Goal: Use online tool/utility: Utilize a website feature to perform a specific function

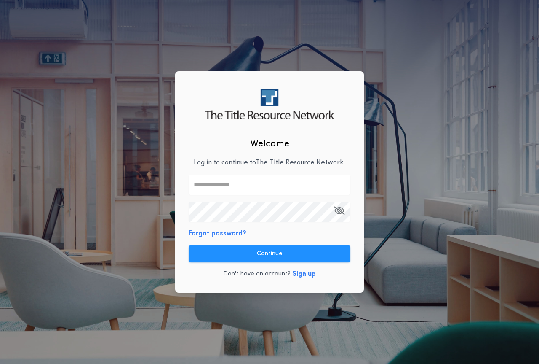
type input "**********"
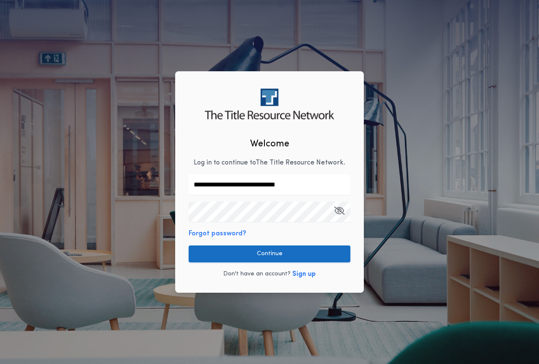
click at [268, 253] on button "Continue" at bounding box center [270, 253] width 162 height 17
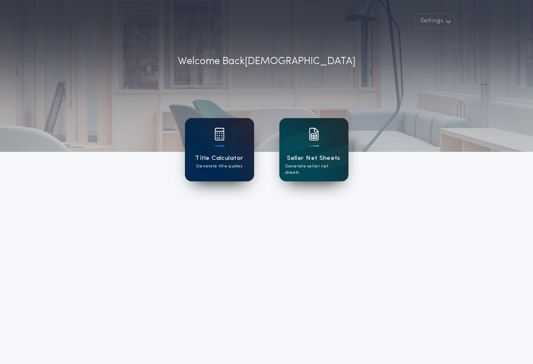
click at [228, 151] on div "Title Calculator Generate title quotes" at bounding box center [219, 149] width 69 height 63
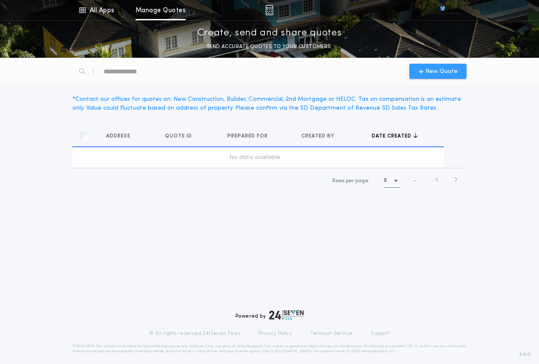
click at [425, 75] on span "New Quote" at bounding box center [438, 71] width 39 height 9
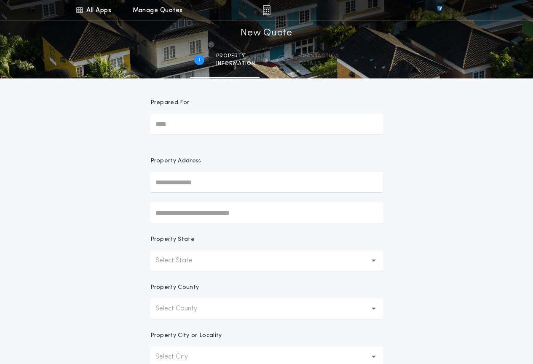
click at [212, 263] on button "Select State" at bounding box center [266, 260] width 233 height 20
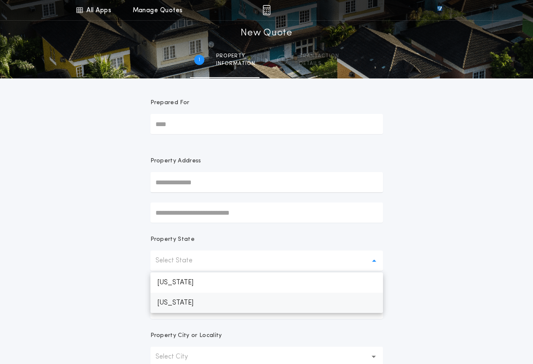
click at [216, 302] on p "[US_STATE]" at bounding box center [266, 303] width 233 height 20
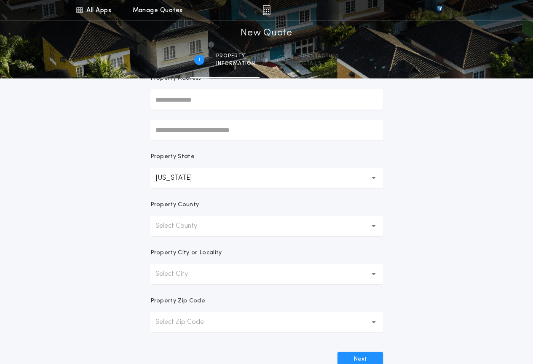
scroll to position [84, 0]
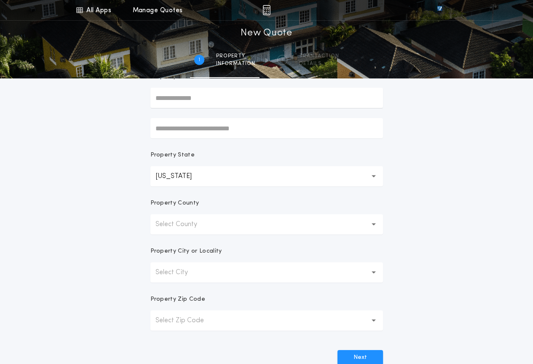
click at [204, 225] on p "Select County" at bounding box center [183, 224] width 55 height 10
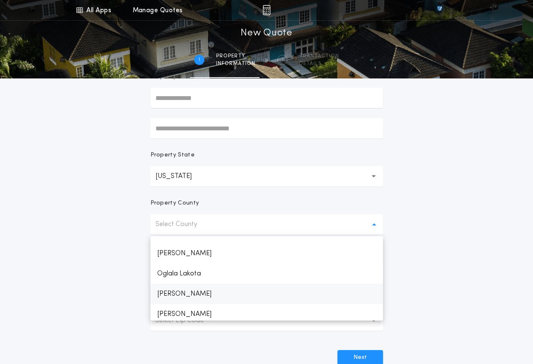
scroll to position [969, 0]
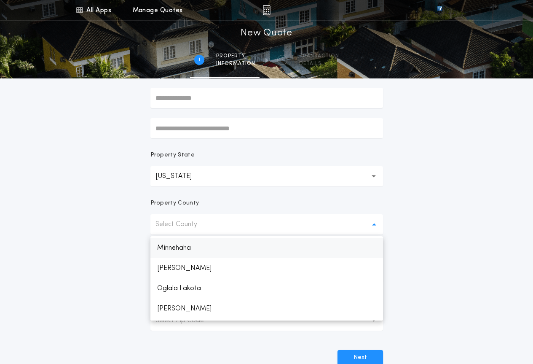
click at [188, 250] on p "Minnehaha" at bounding box center [266, 248] width 233 height 20
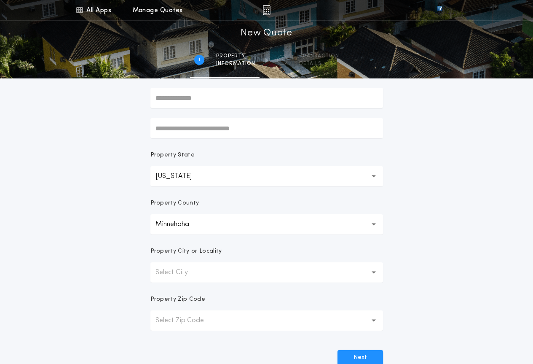
click at [207, 276] on button "Select City" at bounding box center [266, 272] width 233 height 20
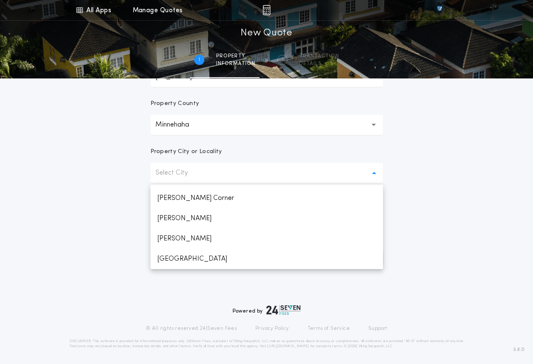
scroll to position [185, 0]
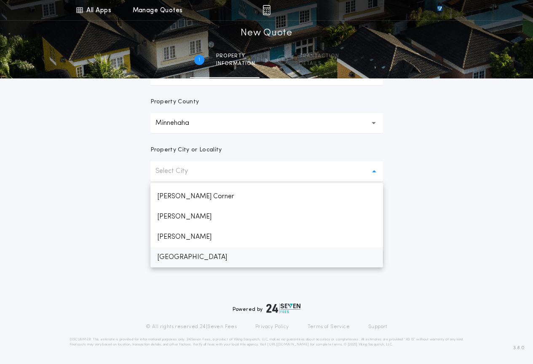
click at [191, 254] on p "[GEOGRAPHIC_DATA]" at bounding box center [266, 257] width 233 height 20
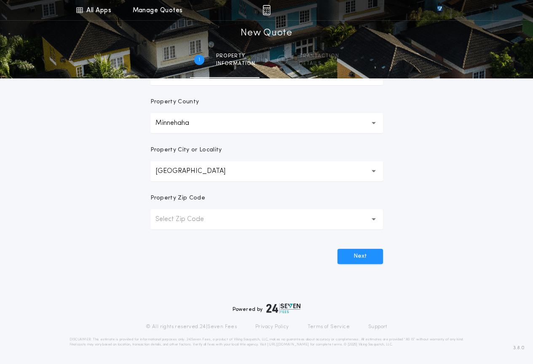
click at [221, 218] on button "Select Zip Code" at bounding box center [266, 219] width 233 height 20
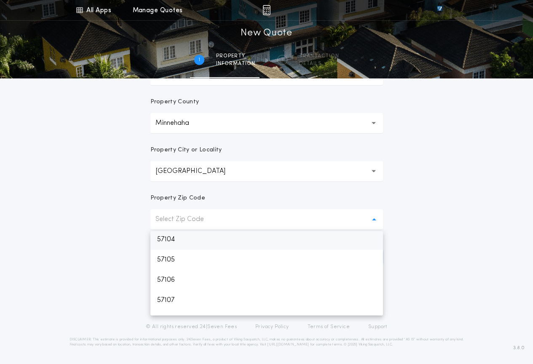
drag, startPoint x: 178, startPoint y: 241, endPoint x: 208, endPoint y: 275, distance: 45.1
click at [178, 240] on p "57104" at bounding box center [266, 239] width 233 height 20
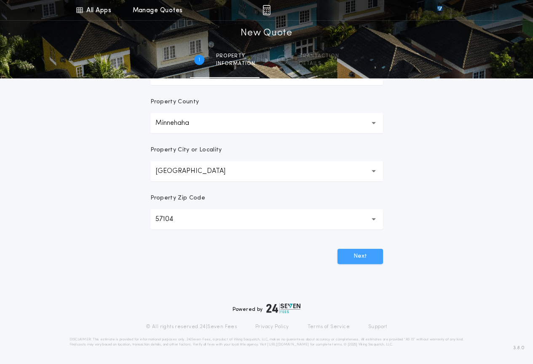
click at [357, 258] on button "Next" at bounding box center [361, 256] width 46 height 15
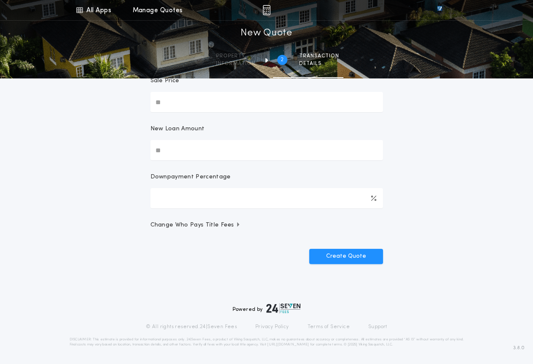
scroll to position [0, 0]
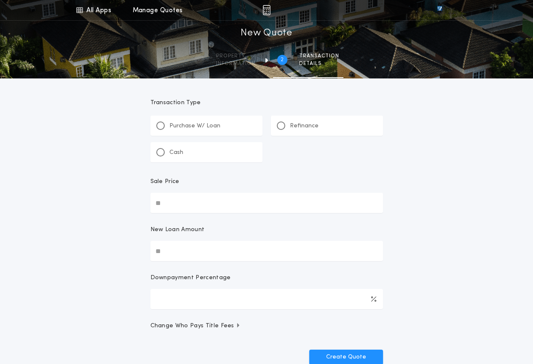
click at [275, 126] on div "Refinance" at bounding box center [327, 125] width 112 height 20
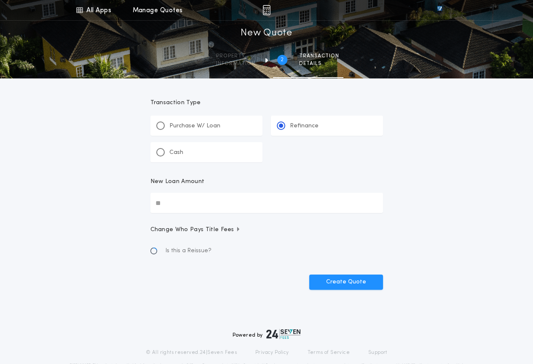
click at [240, 195] on input "New Loan Amount" at bounding box center [266, 203] width 233 height 20
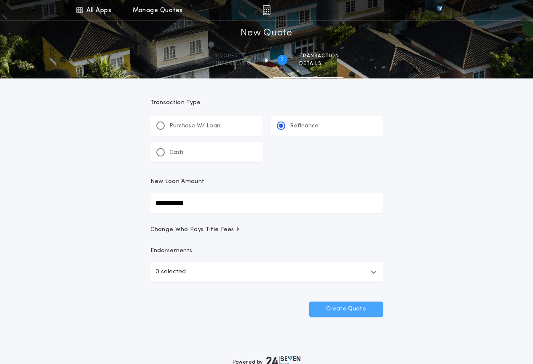
type input "**********"
click at [319, 303] on button "Create Quote" at bounding box center [346, 308] width 74 height 15
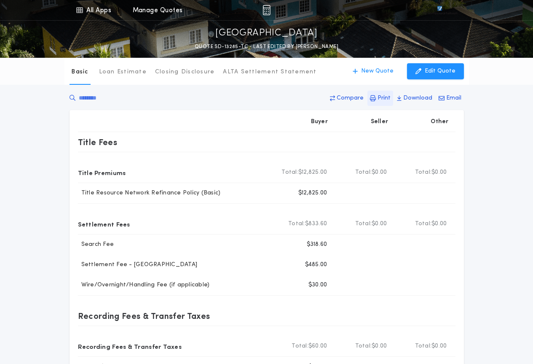
click at [384, 96] on p "Print" at bounding box center [384, 98] width 13 height 8
click at [379, 72] on p "New Quote" at bounding box center [377, 71] width 32 height 8
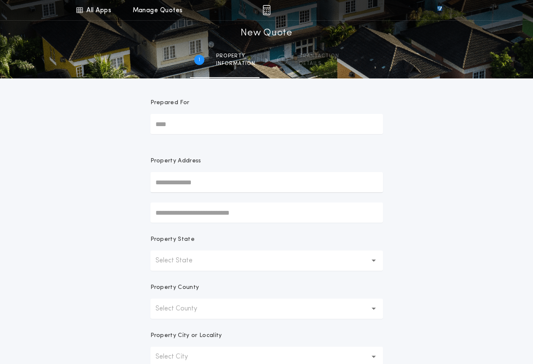
drag, startPoint x: 194, startPoint y: 268, endPoint x: 195, endPoint y: 259, distance: 8.5
click at [195, 259] on button "Select State" at bounding box center [266, 260] width 233 height 20
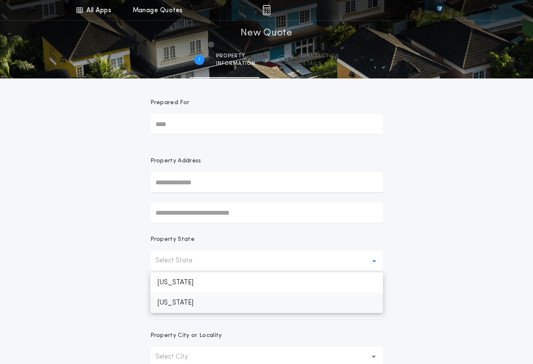
click at [199, 300] on p "[US_STATE]" at bounding box center [266, 303] width 233 height 20
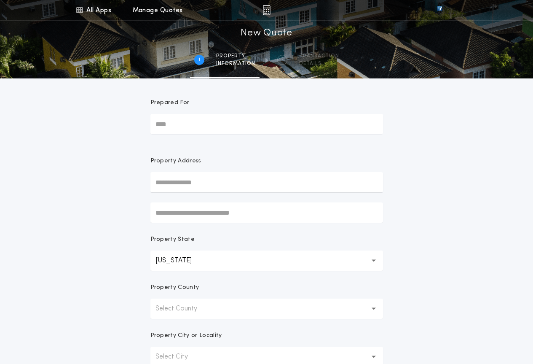
click at [211, 308] on button "Select County" at bounding box center [266, 308] width 233 height 20
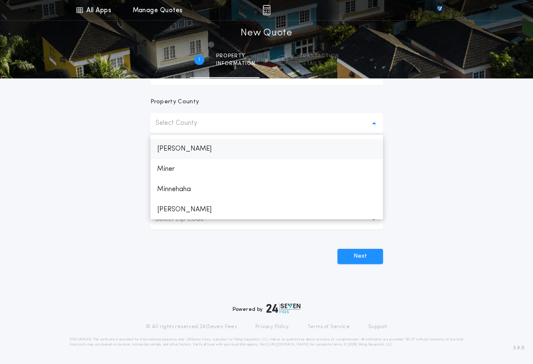
scroll to position [927, 0]
drag, startPoint x: 191, startPoint y: 192, endPoint x: 200, endPoint y: 201, distance: 13.1
click at [191, 192] on p "Minnehaha" at bounding box center [266, 189] width 233 height 20
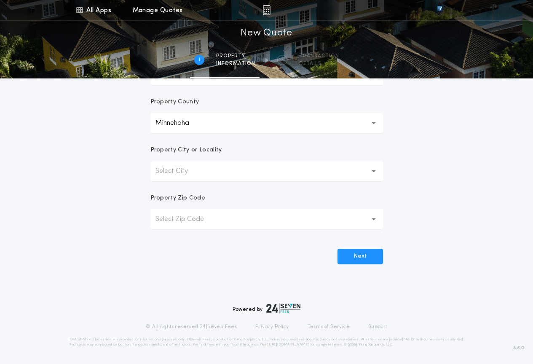
click at [216, 216] on p "Select Zip Code" at bounding box center [187, 219] width 62 height 10
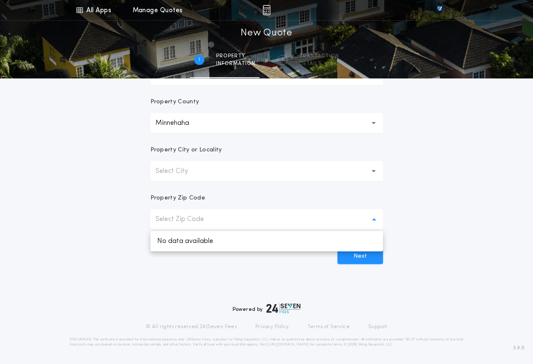
click at [206, 166] on button "Select City" at bounding box center [266, 171] width 233 height 20
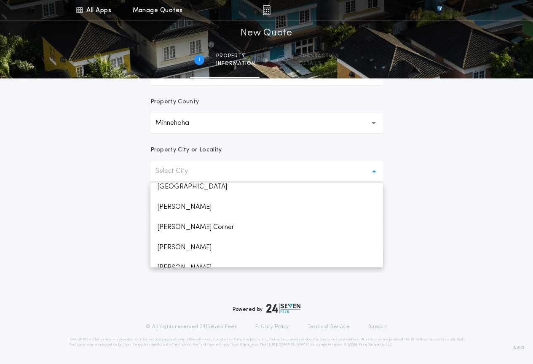
scroll to position [442, 0]
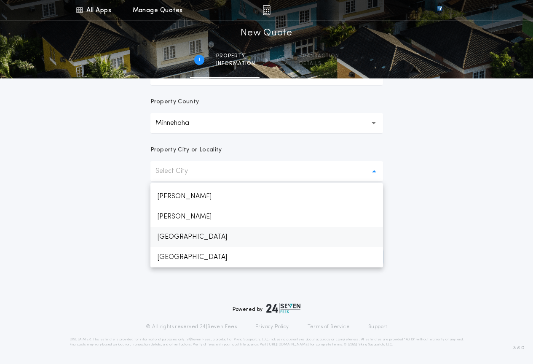
click at [206, 238] on p "[GEOGRAPHIC_DATA]" at bounding box center [266, 237] width 233 height 20
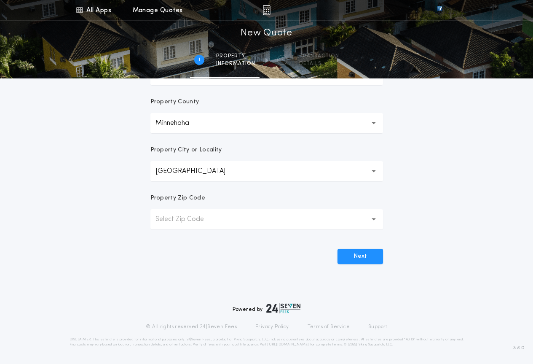
click at [201, 220] on p "Select Zip Code" at bounding box center [187, 219] width 62 height 10
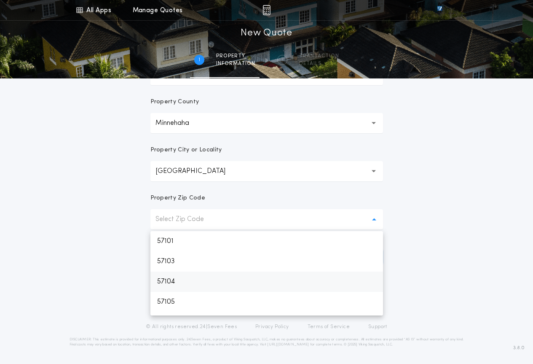
click at [192, 282] on p "57104" at bounding box center [266, 281] width 233 height 20
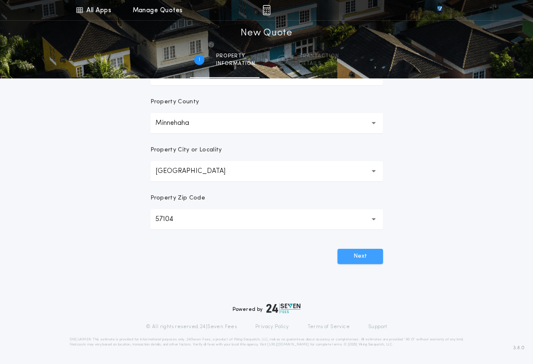
click at [351, 255] on button "Next" at bounding box center [361, 256] width 46 height 15
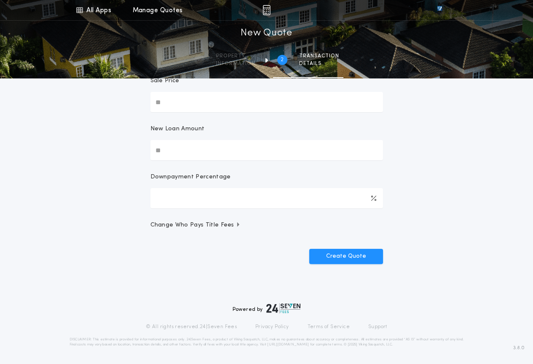
scroll to position [0, 0]
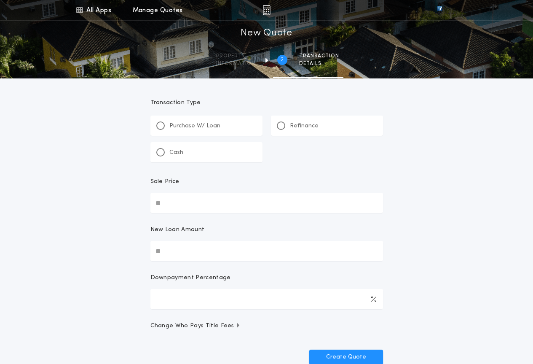
click at [279, 133] on div "Refinance" at bounding box center [327, 125] width 112 height 20
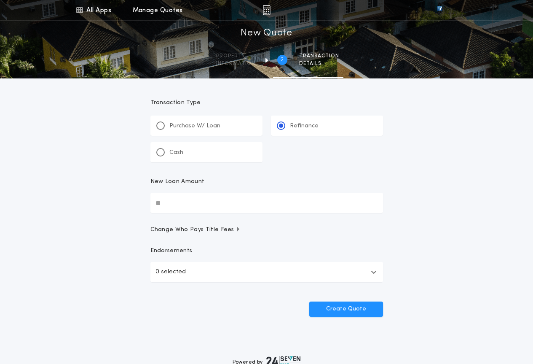
drag, startPoint x: 215, startPoint y: 200, endPoint x: 217, endPoint y: 205, distance: 4.9
click at [216, 202] on input "New Loan Amount" at bounding box center [266, 203] width 233 height 20
paste input "text"
type input "**********"
click at [351, 309] on button "Create Quote" at bounding box center [346, 308] width 74 height 15
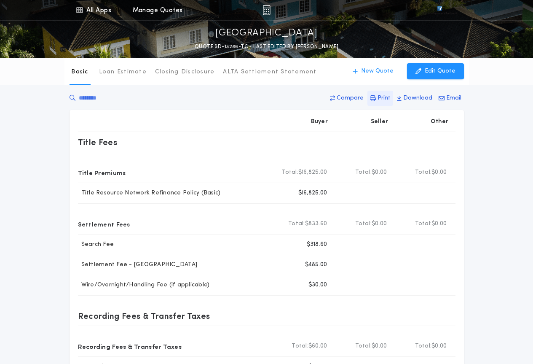
click at [380, 101] on p "Print" at bounding box center [384, 98] width 13 height 8
